Goal: Go to known website: Go to known website

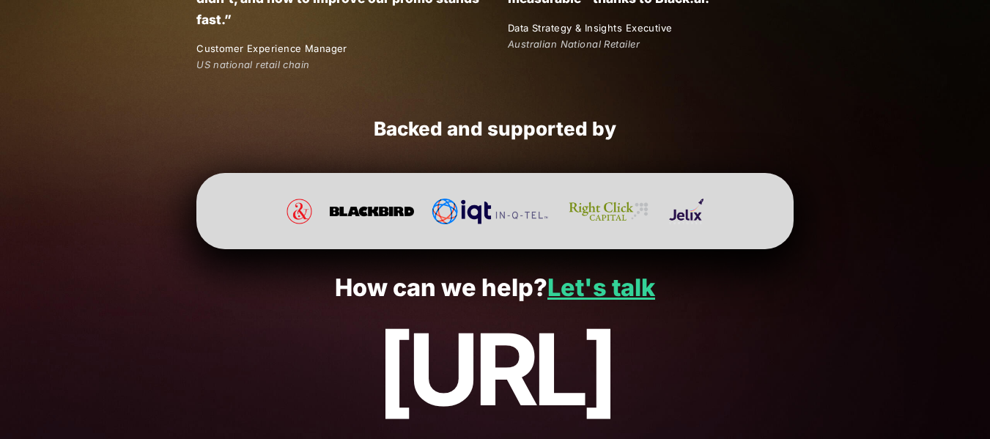
scroll to position [2848, 0]
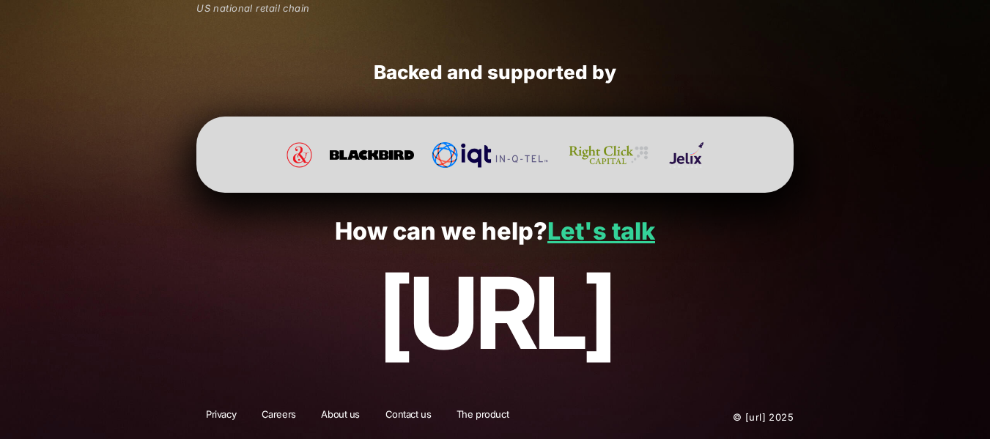
click at [468, 170] on div at bounding box center [494, 155] width 597 height 76
click at [582, 235] on link "Let's talk" at bounding box center [601, 231] width 108 height 29
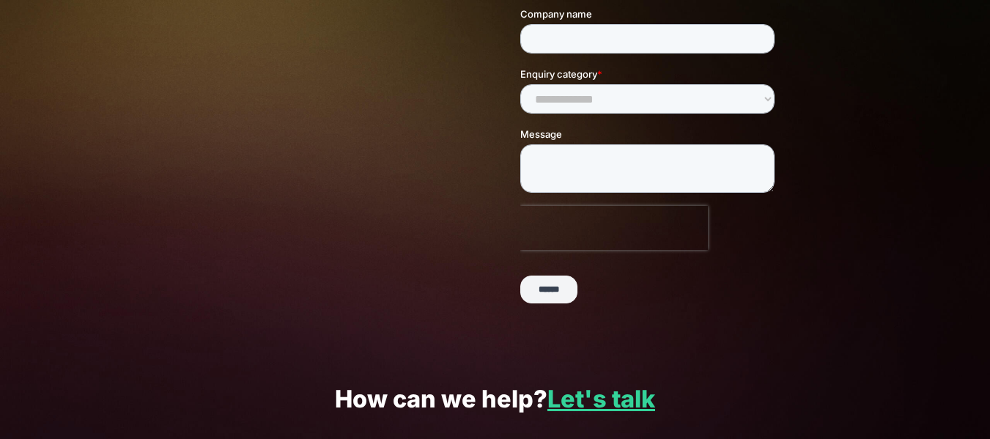
scroll to position [440, 0]
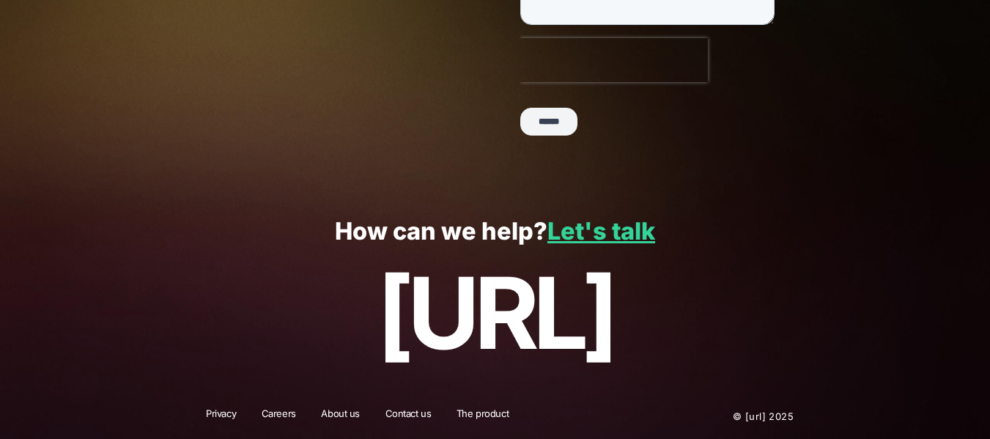
click at [471, 300] on p "[URL]" at bounding box center [495, 313] width 926 height 111
click at [528, 309] on p "[URL]" at bounding box center [495, 313] width 926 height 111
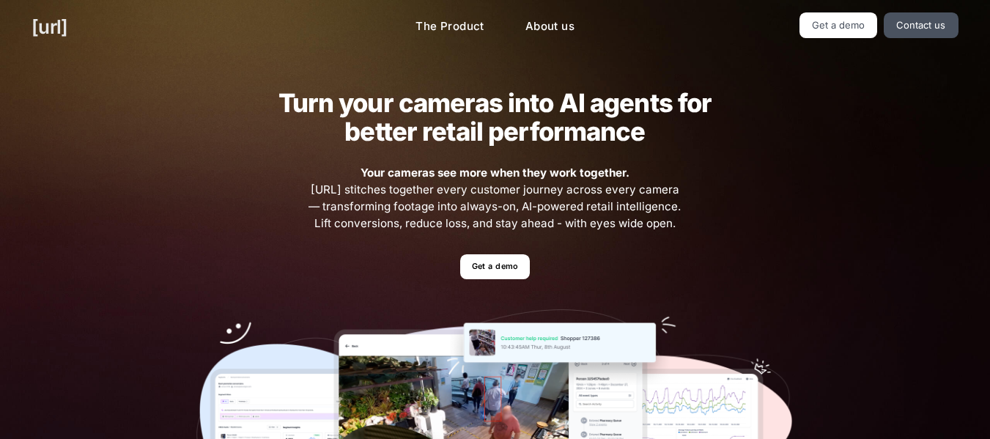
click at [67, 29] on link "[URL]" at bounding box center [50, 26] width 36 height 29
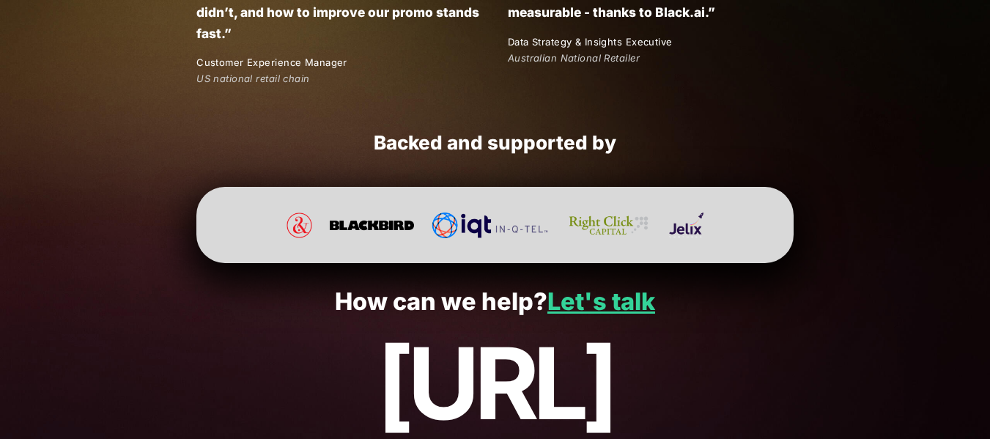
scroll to position [2848, 0]
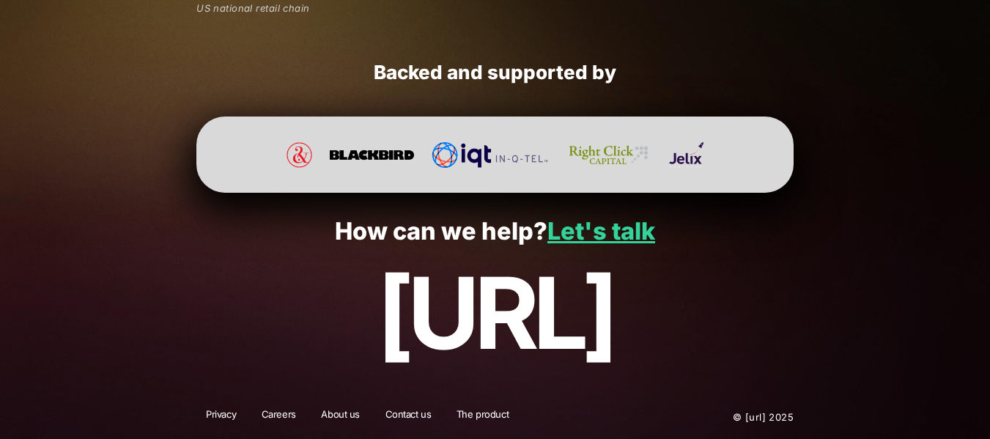
click at [588, 311] on p "[URL]" at bounding box center [495, 313] width 926 height 111
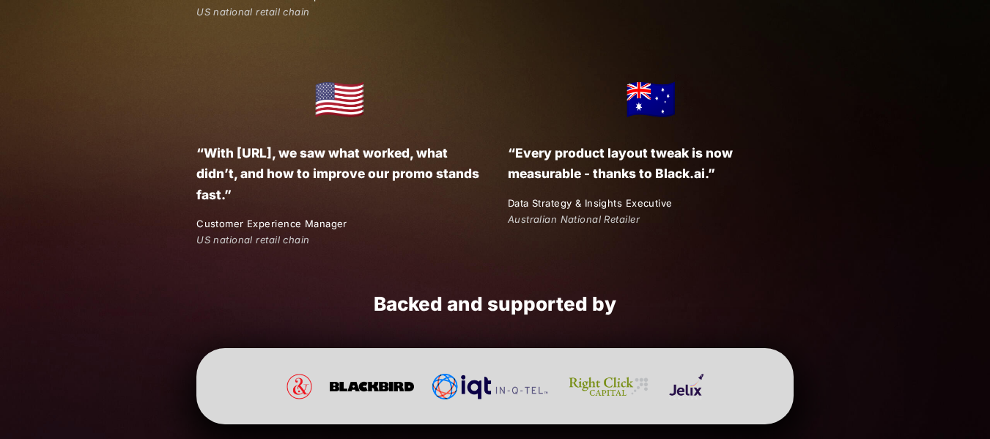
scroll to position [2336, 0]
